Goal: Task Accomplishment & Management: Use online tool/utility

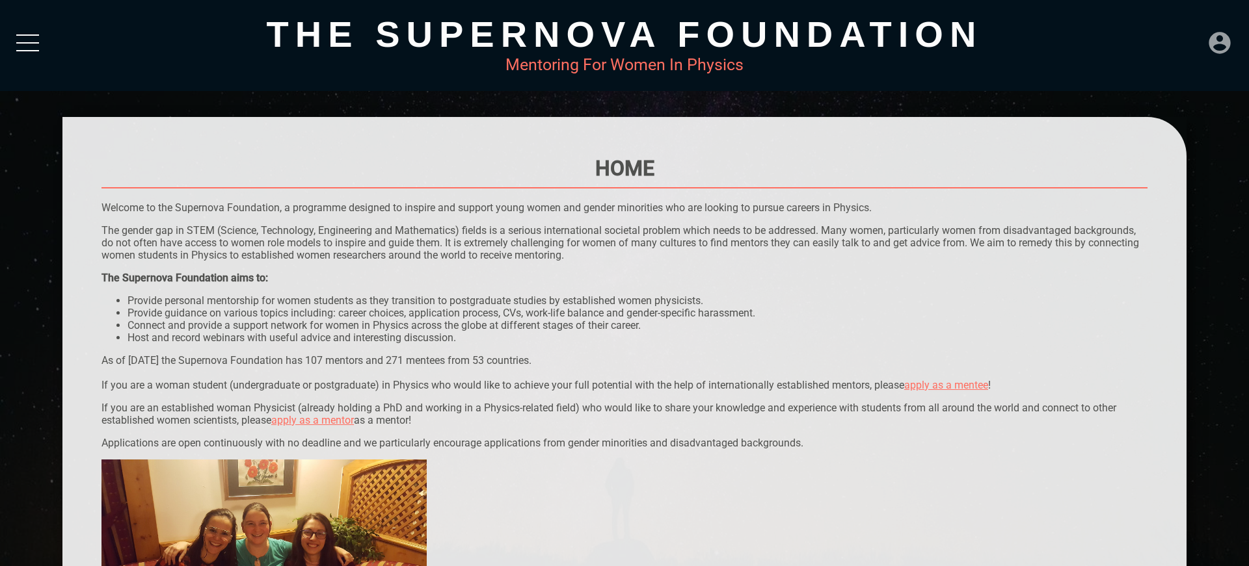
click at [1227, 45] on icon at bounding box center [1218, 42] width 21 height 21
click at [1206, 20] on div "DASHBOARD" at bounding box center [1192, 13] width 74 height 25
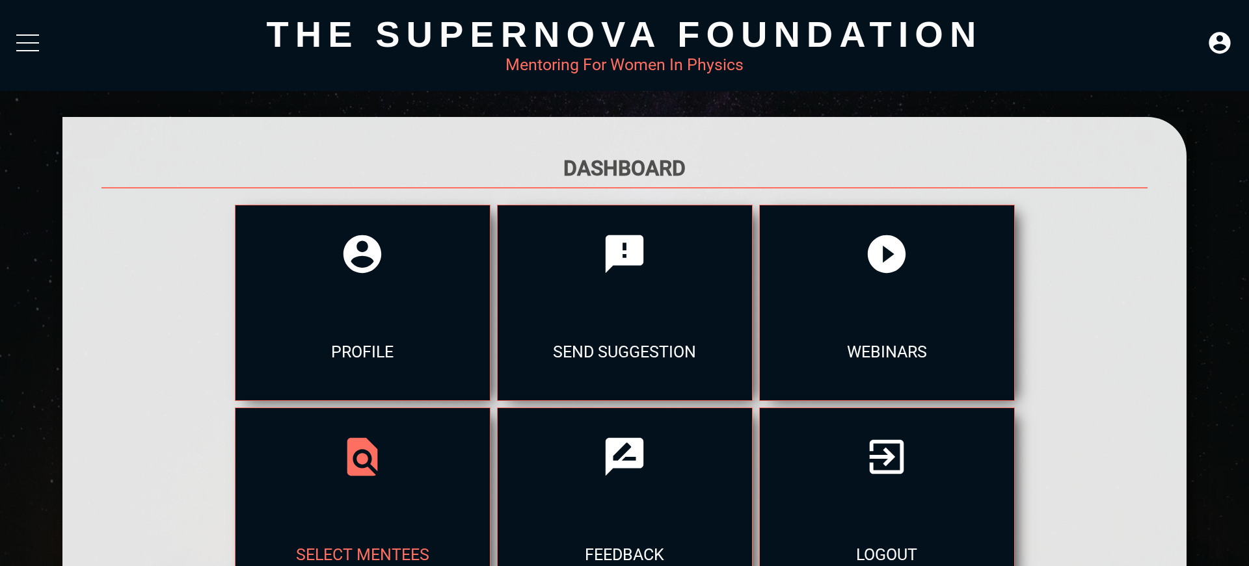
click at [490, 506] on div "select mentees" at bounding box center [362, 555] width 254 height 98
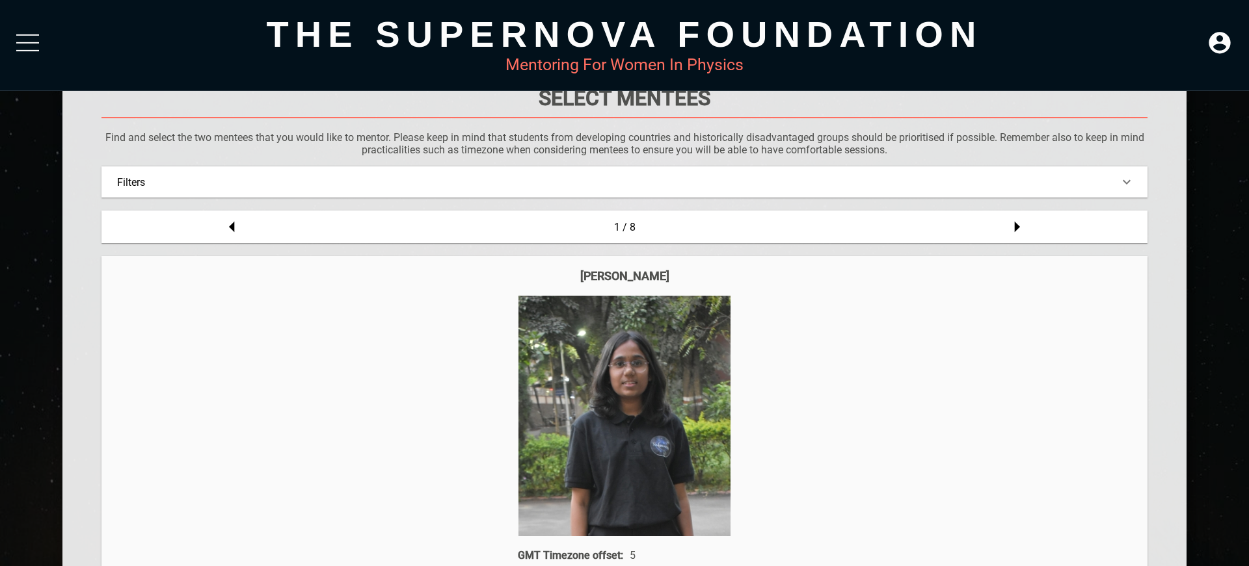
scroll to position [148, 0]
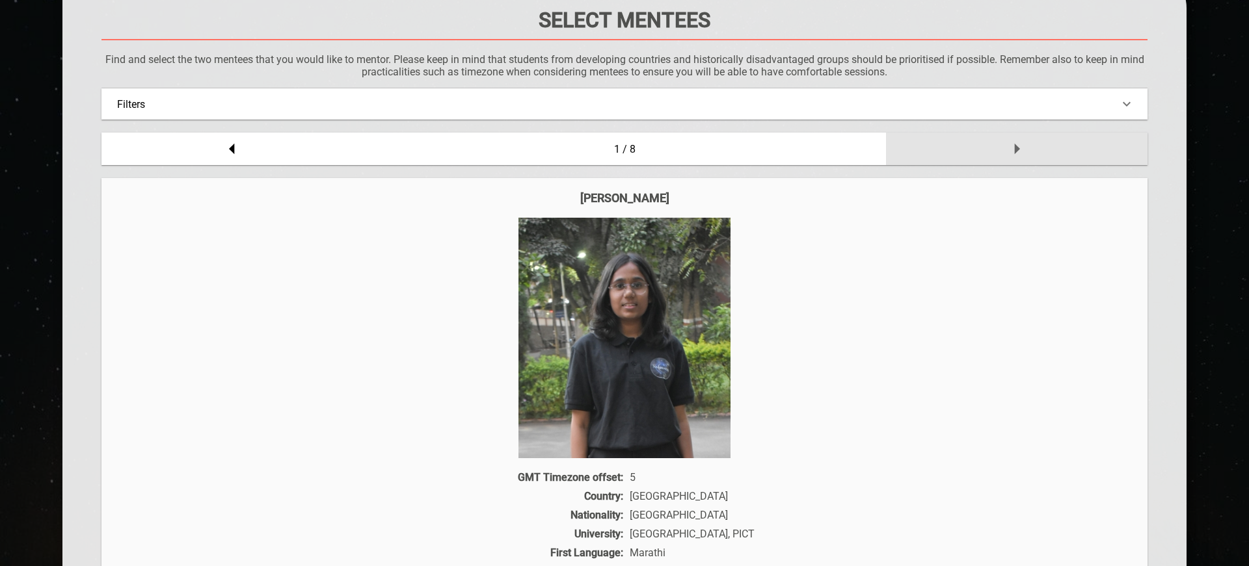
click at [1016, 146] on icon at bounding box center [1017, 149] width 5 height 11
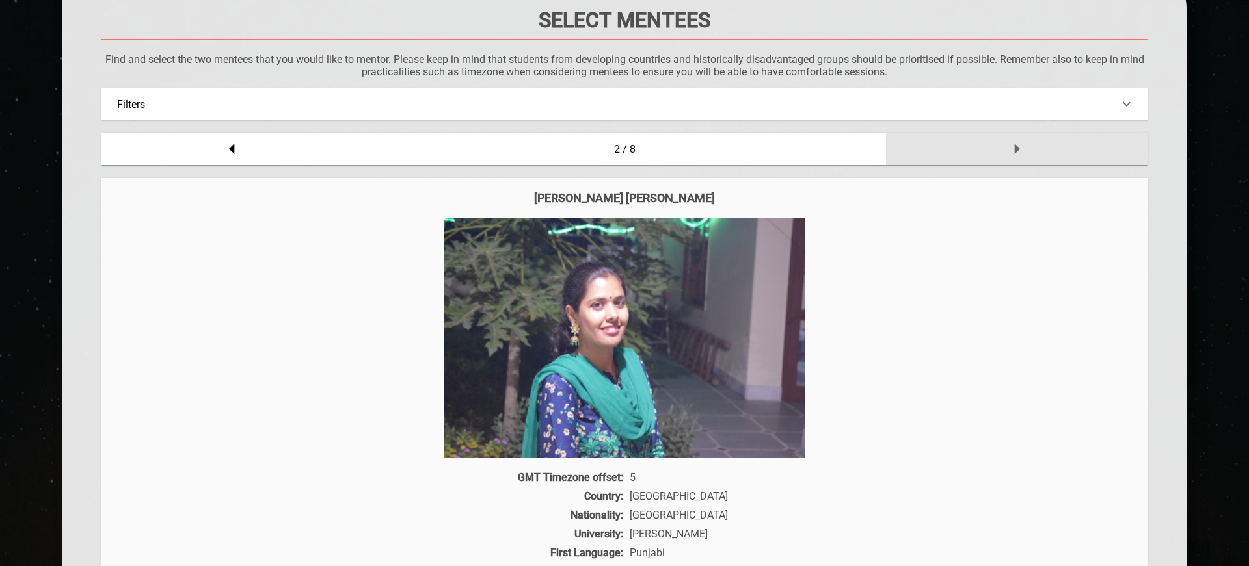
click at [1016, 146] on icon at bounding box center [1017, 149] width 5 height 11
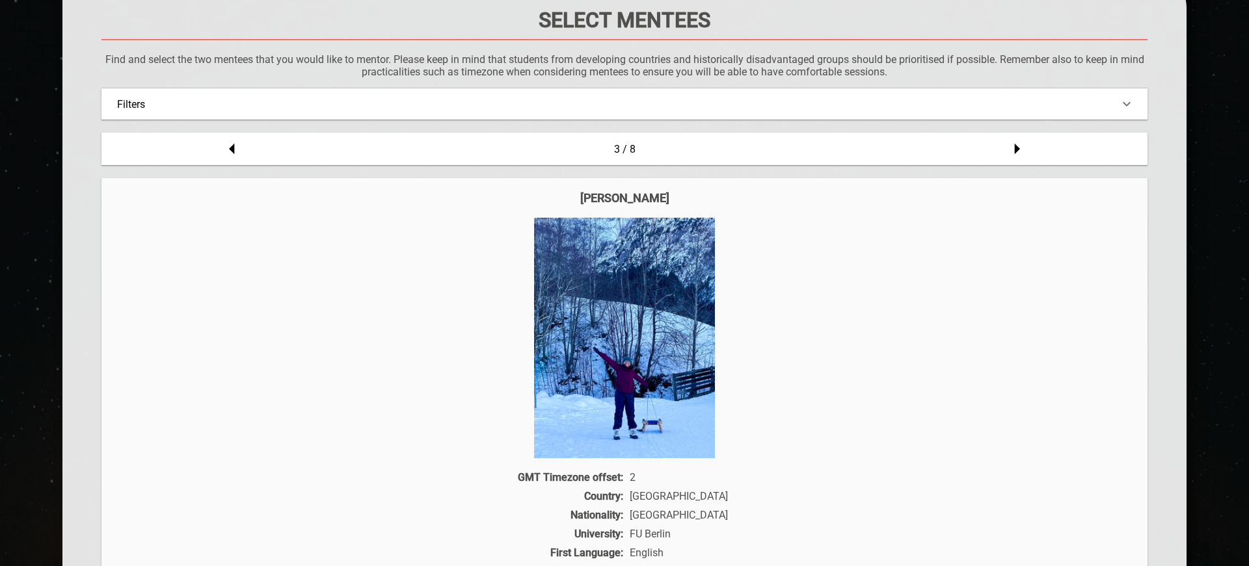
scroll to position [445, 0]
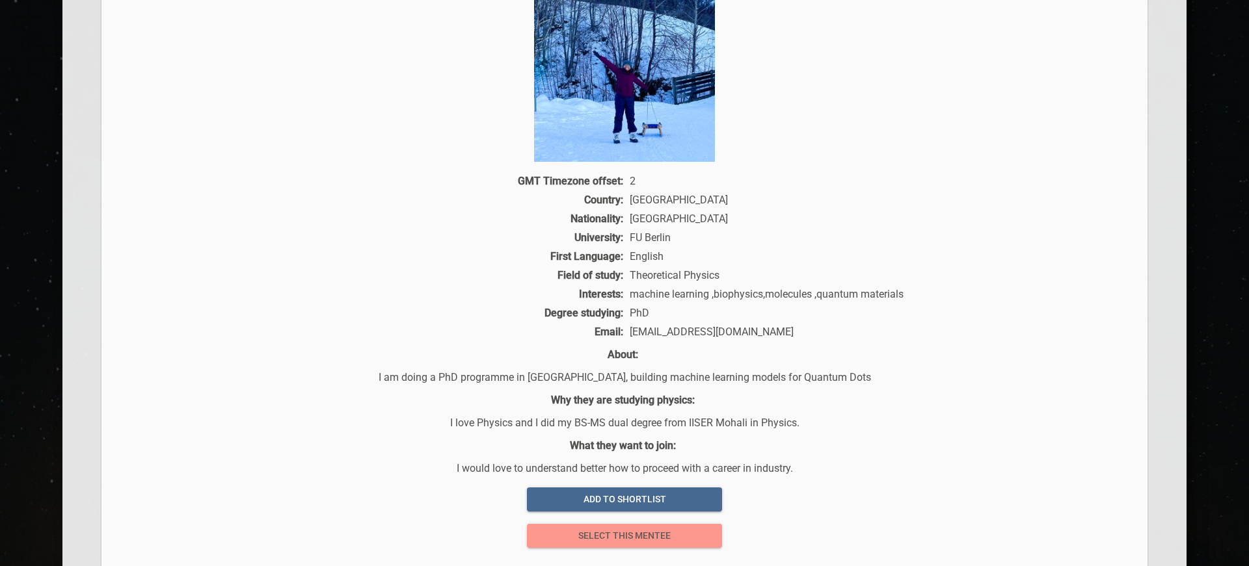
click at [683, 539] on span "select this mentee" at bounding box center [624, 536] width 174 height 16
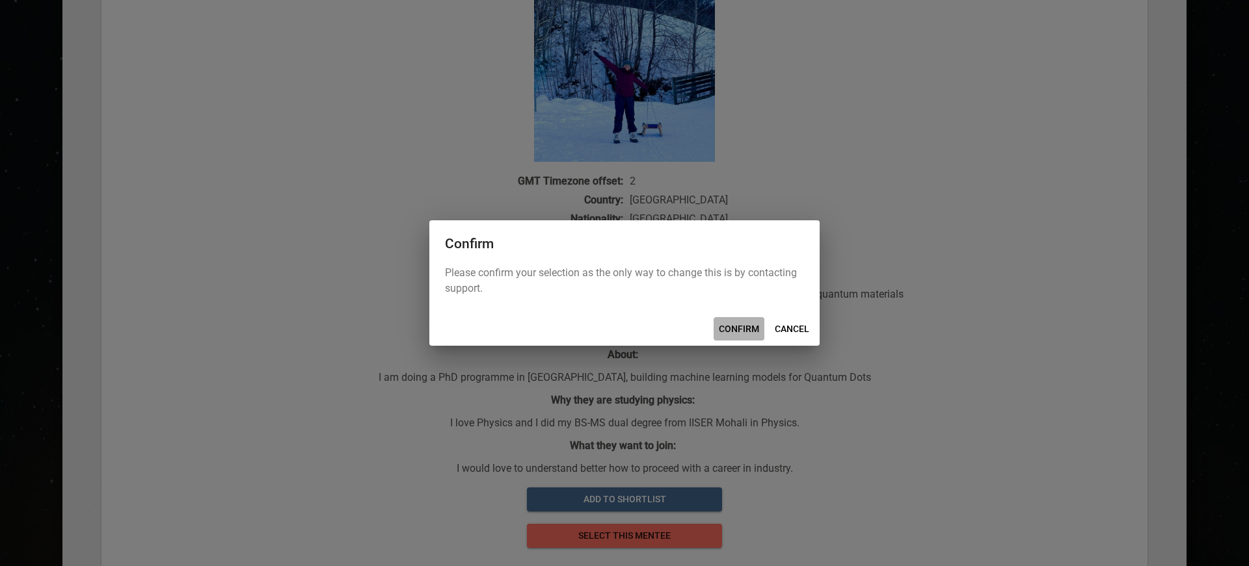
click at [739, 329] on span "CONFIRM" at bounding box center [739, 329] width 40 height 16
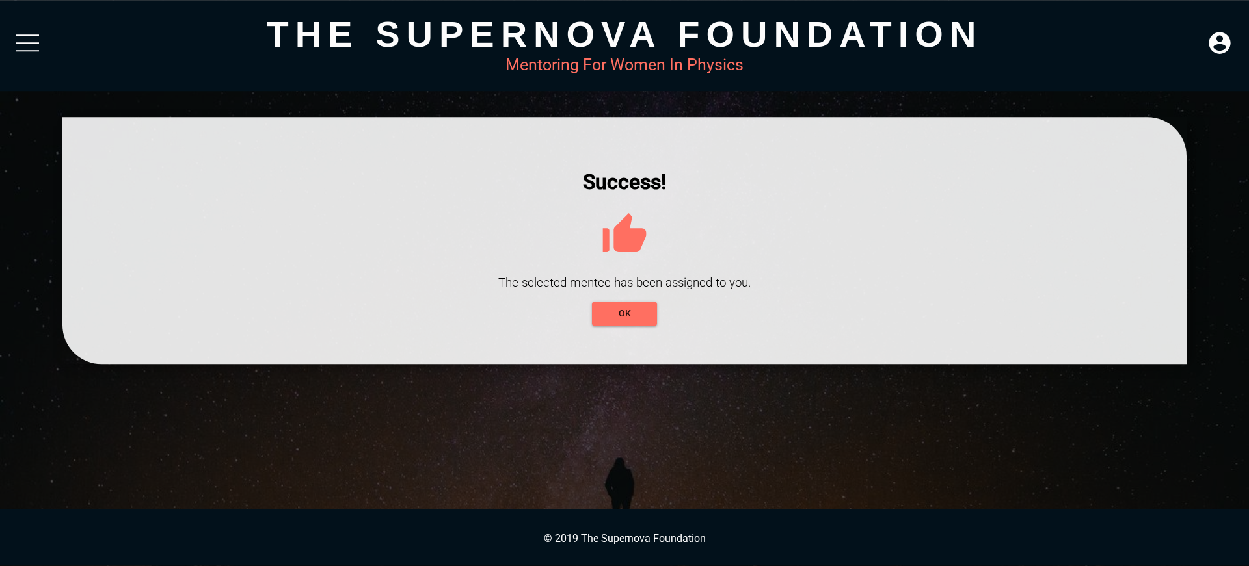
scroll to position [0, 0]
click at [624, 326] on div at bounding box center [624, 240] width 1124 height 247
click at [624, 315] on span "OK" at bounding box center [624, 314] width 44 height 16
